Goal: Find specific page/section: Find specific page/section

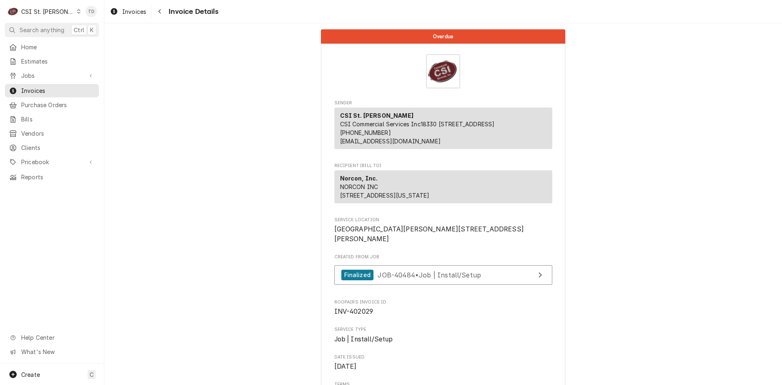
click at [77, 13] on icon "Dynamic Content Wrapper" at bounding box center [79, 11] width 4 height 4
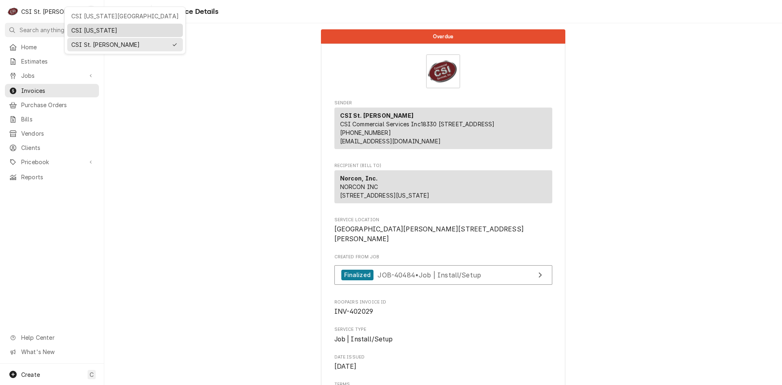
click at [86, 29] on div "CSI [US_STATE]" at bounding box center [125, 30] width 108 height 9
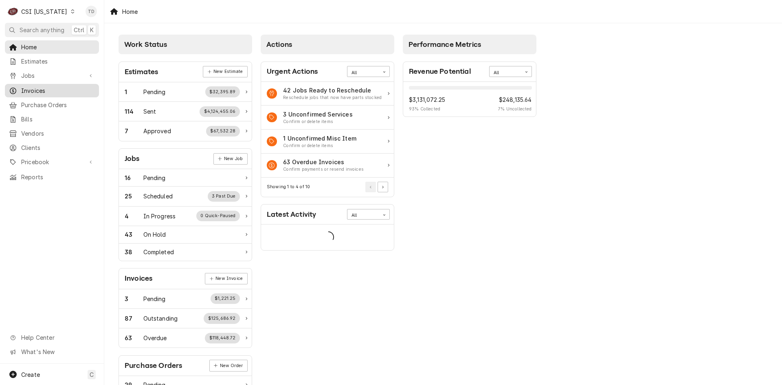
click at [65, 91] on span "Invoices" at bounding box center [58, 90] width 74 height 9
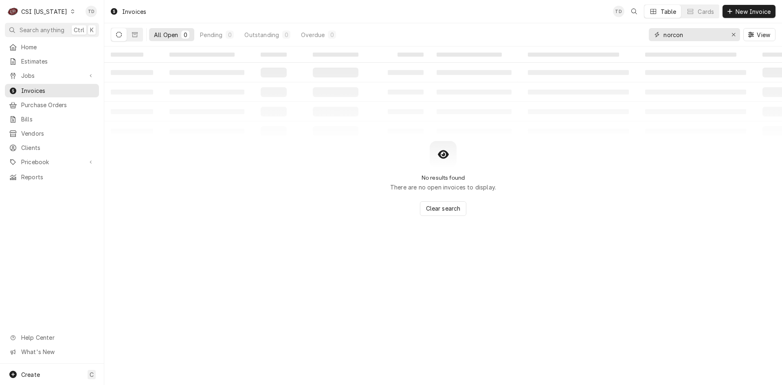
click at [698, 35] on input "norcon" at bounding box center [694, 34] width 61 height 13
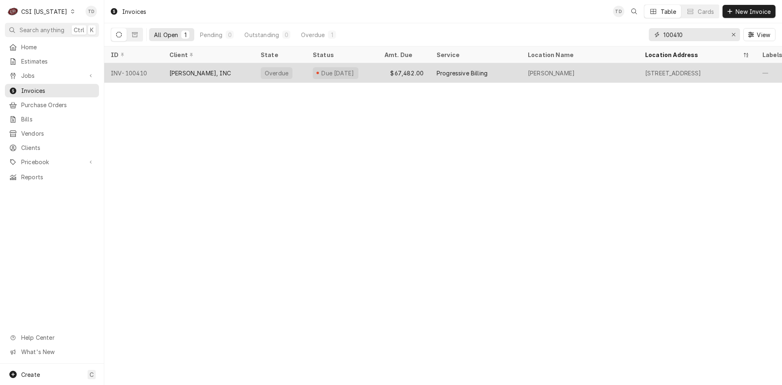
type input "100410"
click at [515, 73] on div "Progressive Billing" at bounding box center [475, 73] width 91 height 20
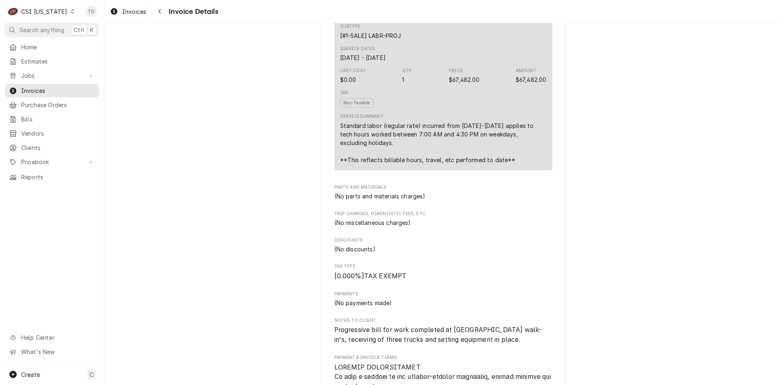
scroll to position [489, 0]
